Goal: Ask a question

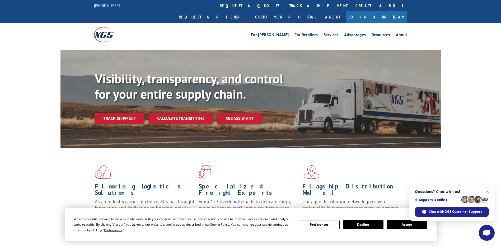
click at [485, 231] on span "Open chat" at bounding box center [486, 233] width 9 height 7
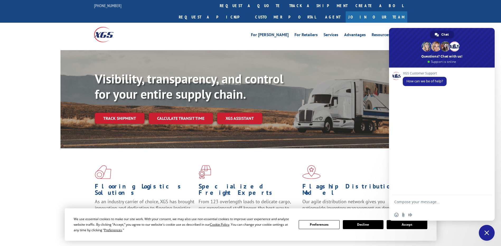
click at [416, 202] on textarea "Compose your message..." at bounding box center [435, 205] width 83 height 10
type textarea "Hello"
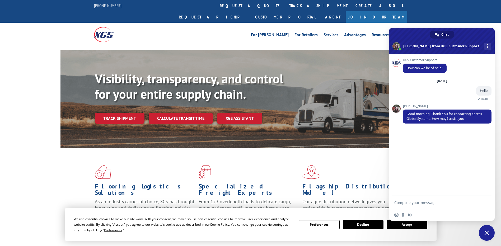
click at [422, 202] on textarea "Compose your message..." at bounding box center [435, 202] width 83 height 5
type textarea "Need to track"
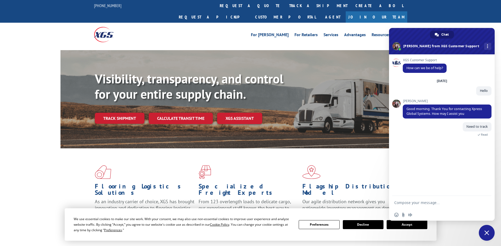
click at [457, 198] on form at bounding box center [435, 203] width 83 height 14
click at [439, 198] on form at bounding box center [435, 203] width 83 height 14
click at [420, 205] on textarea "Compose your message..." at bounding box center [435, 202] width 83 height 5
paste textarea "530209350"
type textarea "530209350"
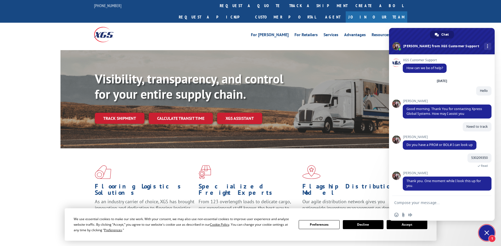
scroll to position [1, 0]
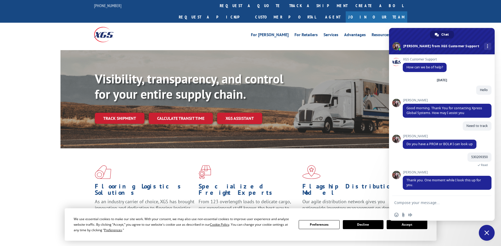
click at [449, 199] on form at bounding box center [435, 203] width 83 height 14
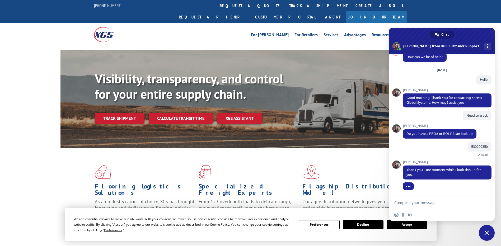
click at [424, 204] on textarea "Compose your message..." at bounding box center [435, 202] width 83 height 5
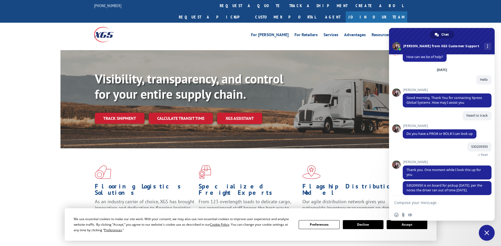
scroll to position [16, 0]
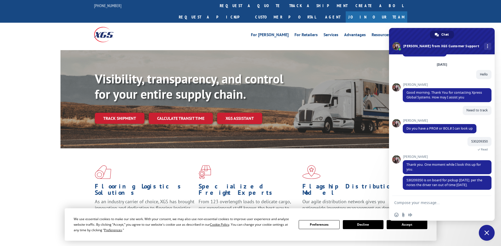
click at [438, 200] on textarea "Compose your message..." at bounding box center [435, 202] width 83 height 5
type textarea "Okay"
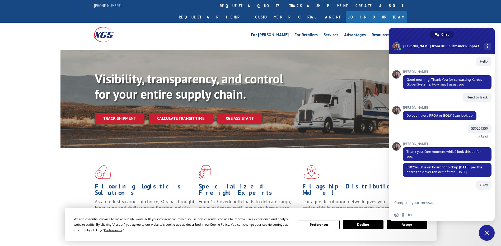
scroll to position [29, 0]
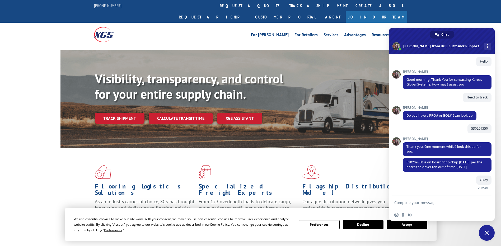
click at [419, 199] on form at bounding box center [435, 203] width 83 height 14
click at [418, 201] on textarea "Compose your message..." at bounding box center [435, 202] width 83 height 5
type textarea "any pickup non ?"
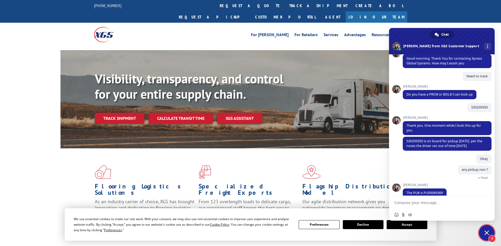
scroll to position [58, 0]
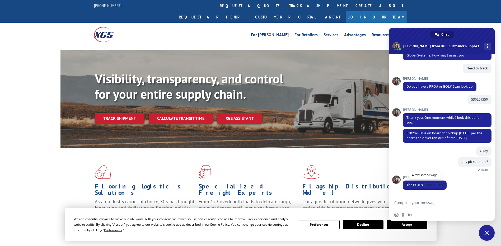
drag, startPoint x: 424, startPoint y: 185, endPoint x: 444, endPoint y: 185, distance: 19.8
click at [444, 185] on span "The PU# is PU00069369" at bounding box center [425, 185] width 44 height 9
copy span "PU00069369"
drag, startPoint x: 470, startPoint y: 134, endPoint x: 475, endPoint y: 137, distance: 5.8
click at [475, 137] on span "530209350 is on board for pickup [DATE]. per the notes the driver ran out of ti…" at bounding box center [447, 136] width 89 height 14
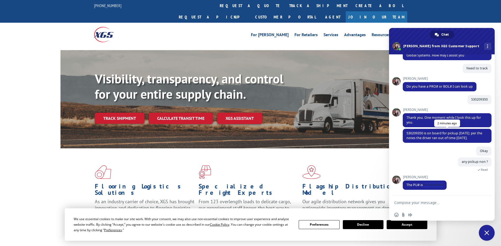
copy span "per the notes the driver ran out of time [DATE]."
click at [432, 168] on div "any pickup non ? 3 minutes ago Read" at bounding box center [447, 166] width 89 height 18
drag, startPoint x: 424, startPoint y: 184, endPoint x: 443, endPoint y: 185, distance: 19.6
click at [443, 185] on span "The PU# is PU00069369" at bounding box center [424, 185] width 36 height 4
copy span "PU00069369"
